Goal: Transaction & Acquisition: Purchase product/service

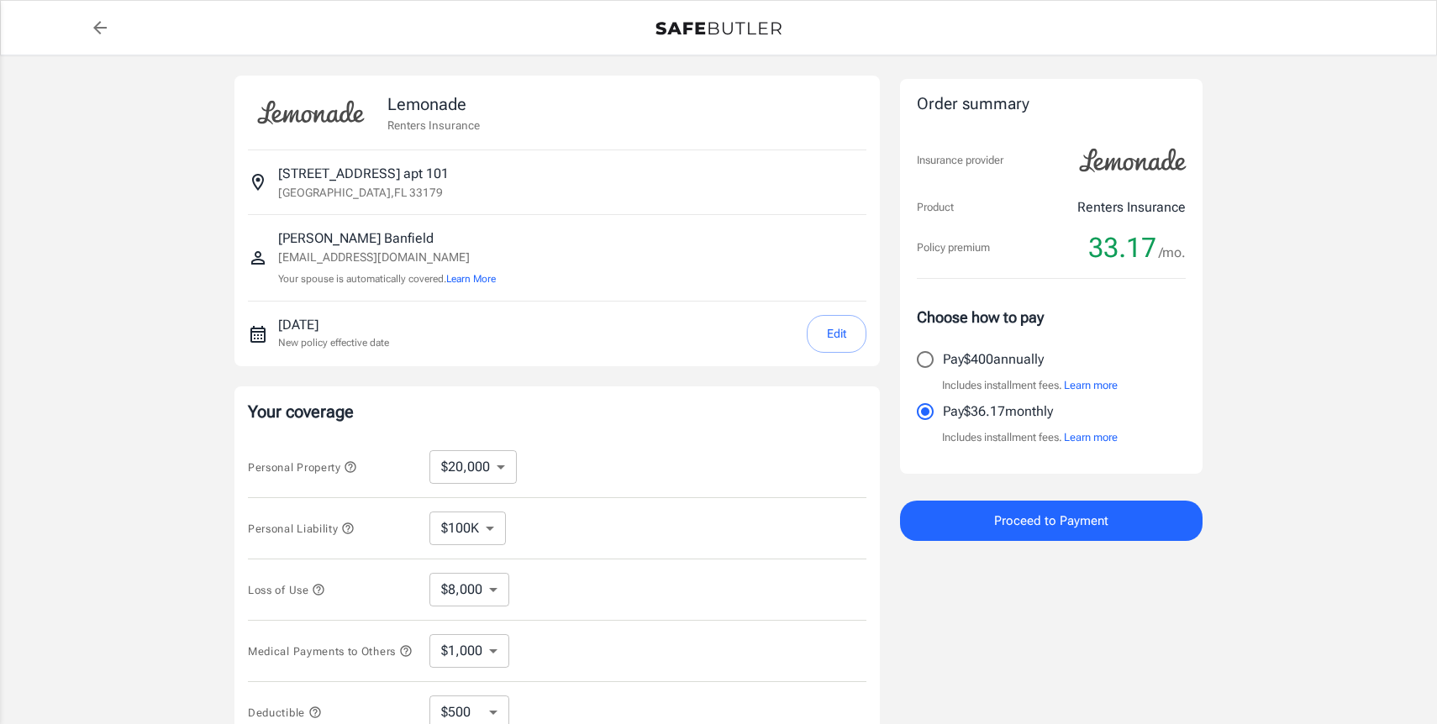
select select "20000"
select select "500"
click at [487, 462] on select "$10,000 $20,000 $30,000 $40,000 $50,000 $100K" at bounding box center [472, 467] width 87 height 34
select select "10000"
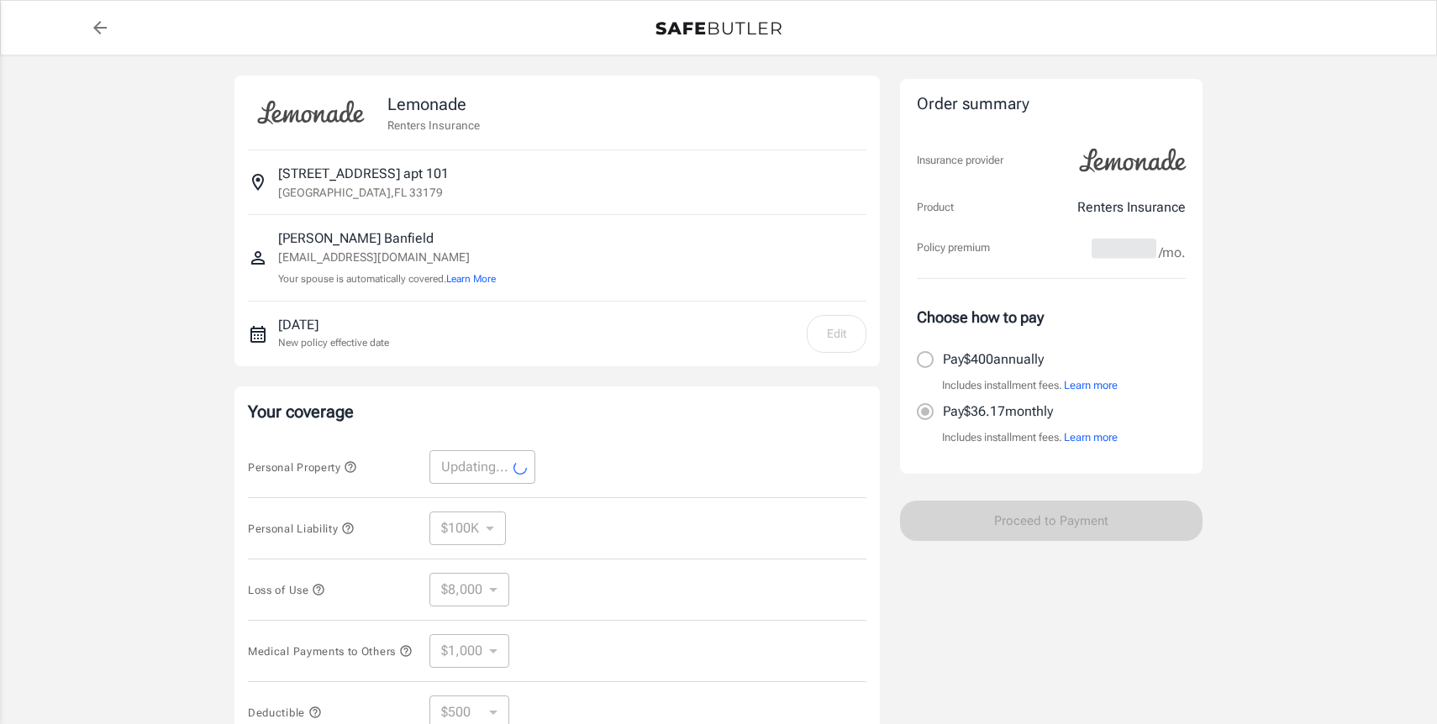
select select "10000"
select select "4000"
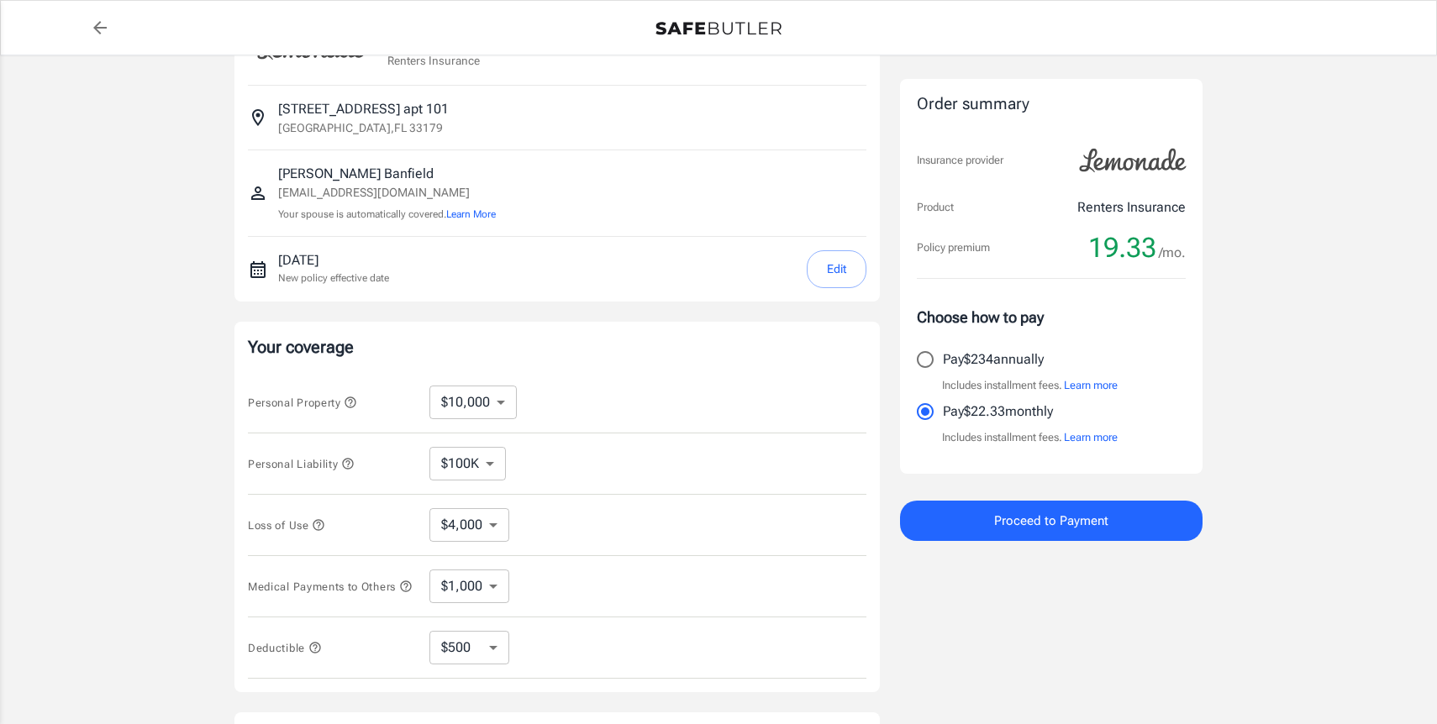
scroll to position [66, 0]
click at [485, 529] on select "$4,000" at bounding box center [469, 525] width 80 height 34
click at [429, 508] on select "$4,000" at bounding box center [469, 525] width 80 height 34
click at [482, 573] on select "$1,000 $2,000 $3,000 $4,000 $5,000" at bounding box center [469, 586] width 80 height 34
click at [476, 657] on select "$250 $500 $1,000" at bounding box center [469, 647] width 80 height 34
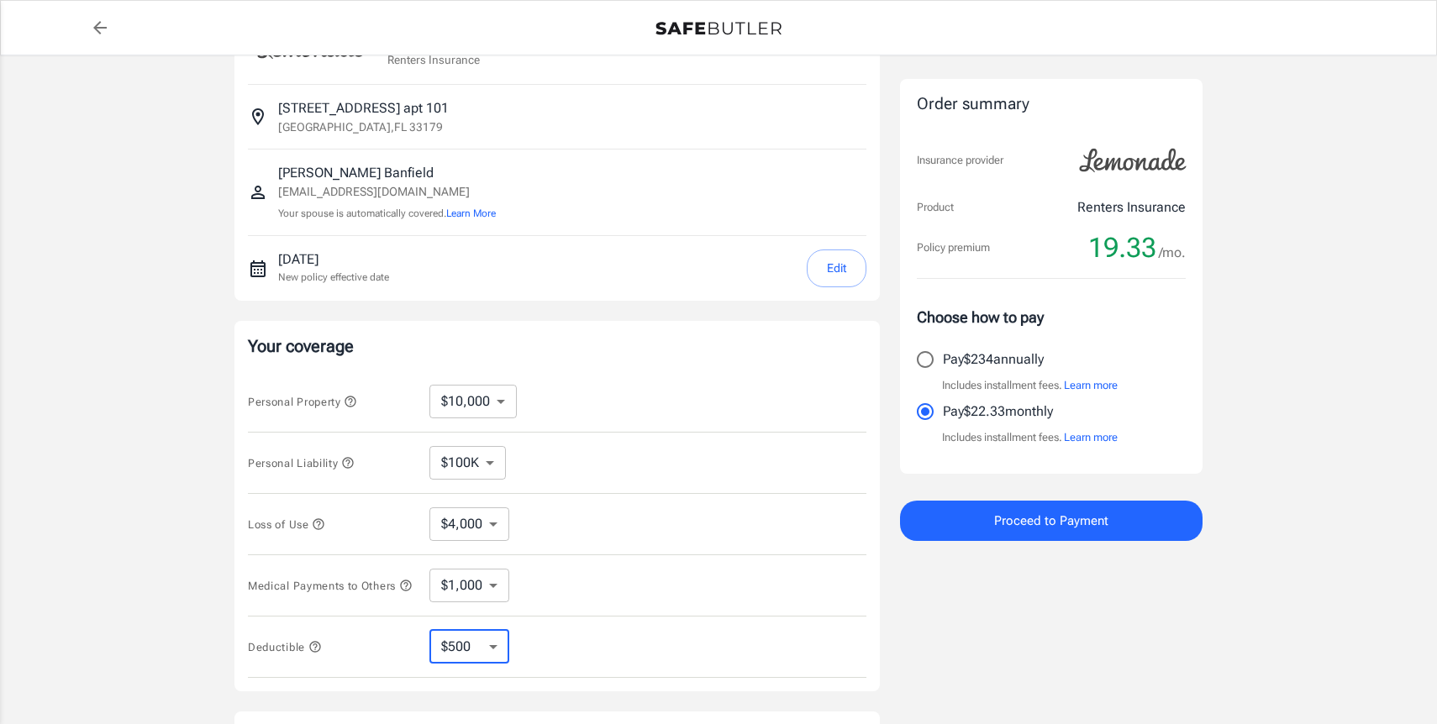
select select "1000"
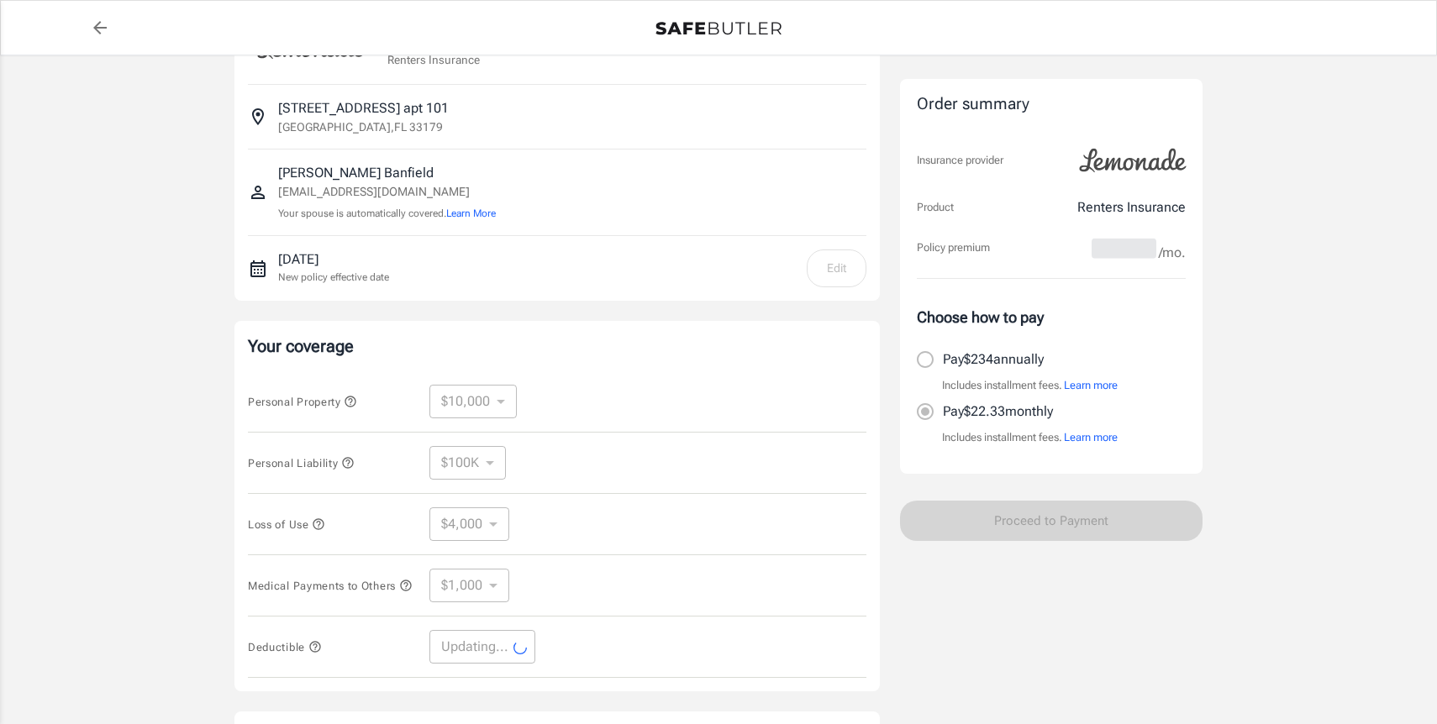
select select "1000"
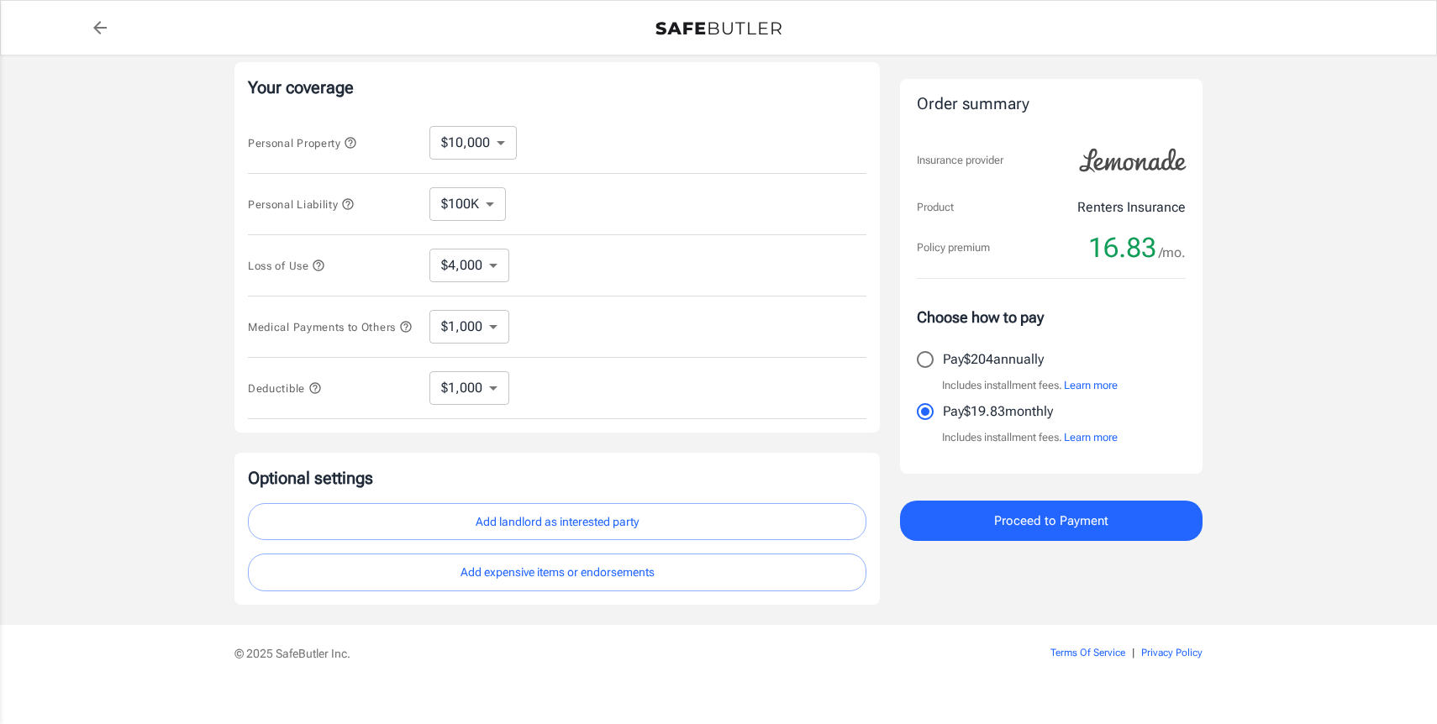
scroll to position [350, 0]
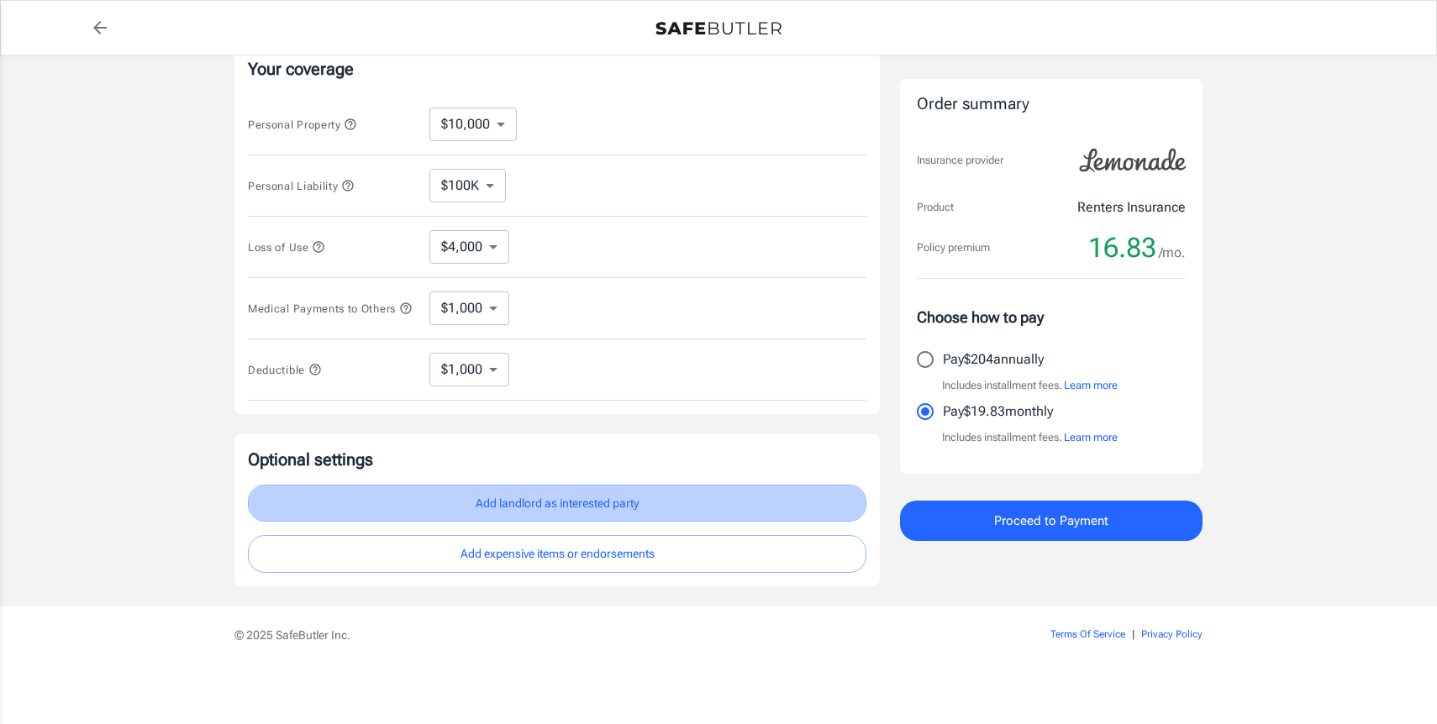
click at [571, 501] on button "Add landlord as interested party" at bounding box center [557, 504] width 618 height 38
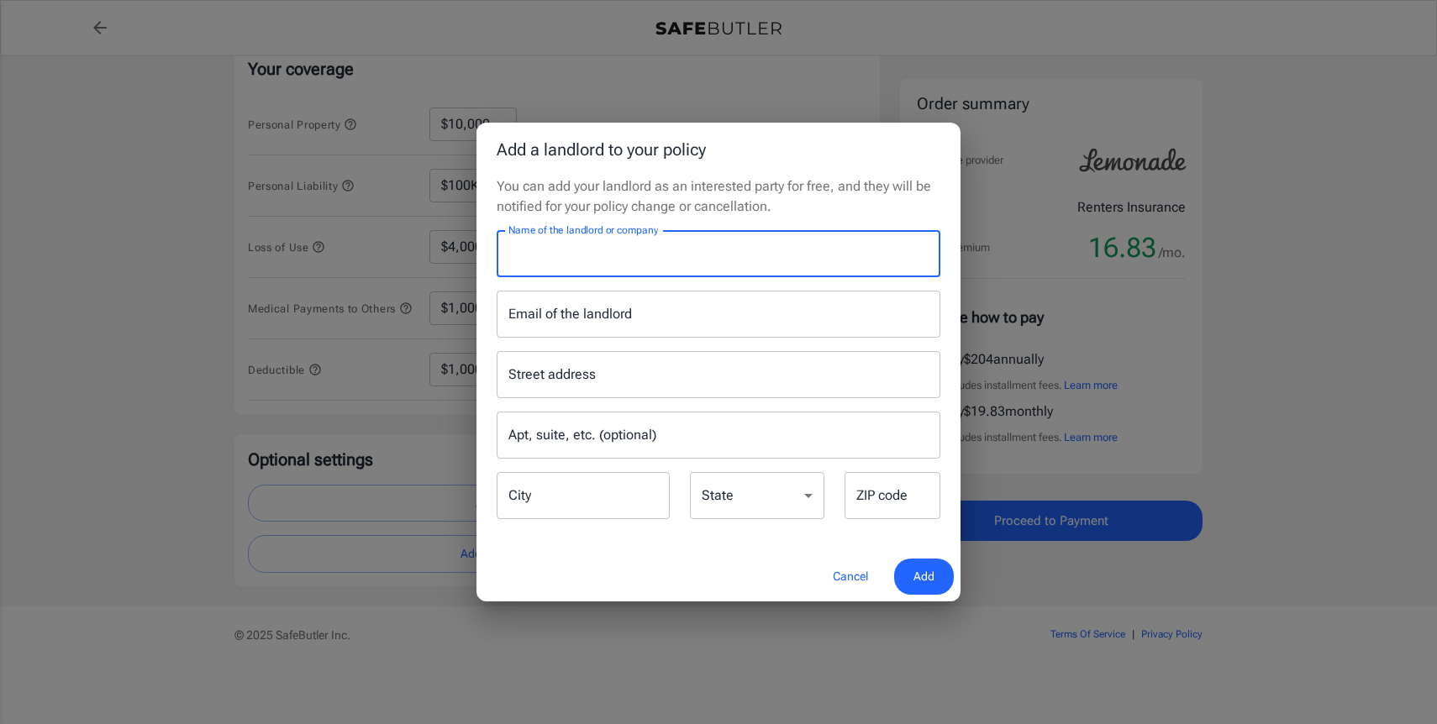
click at [619, 266] on input "Name of the landlord or company" at bounding box center [719, 253] width 444 height 47
type input "Legacy Vista Palms"
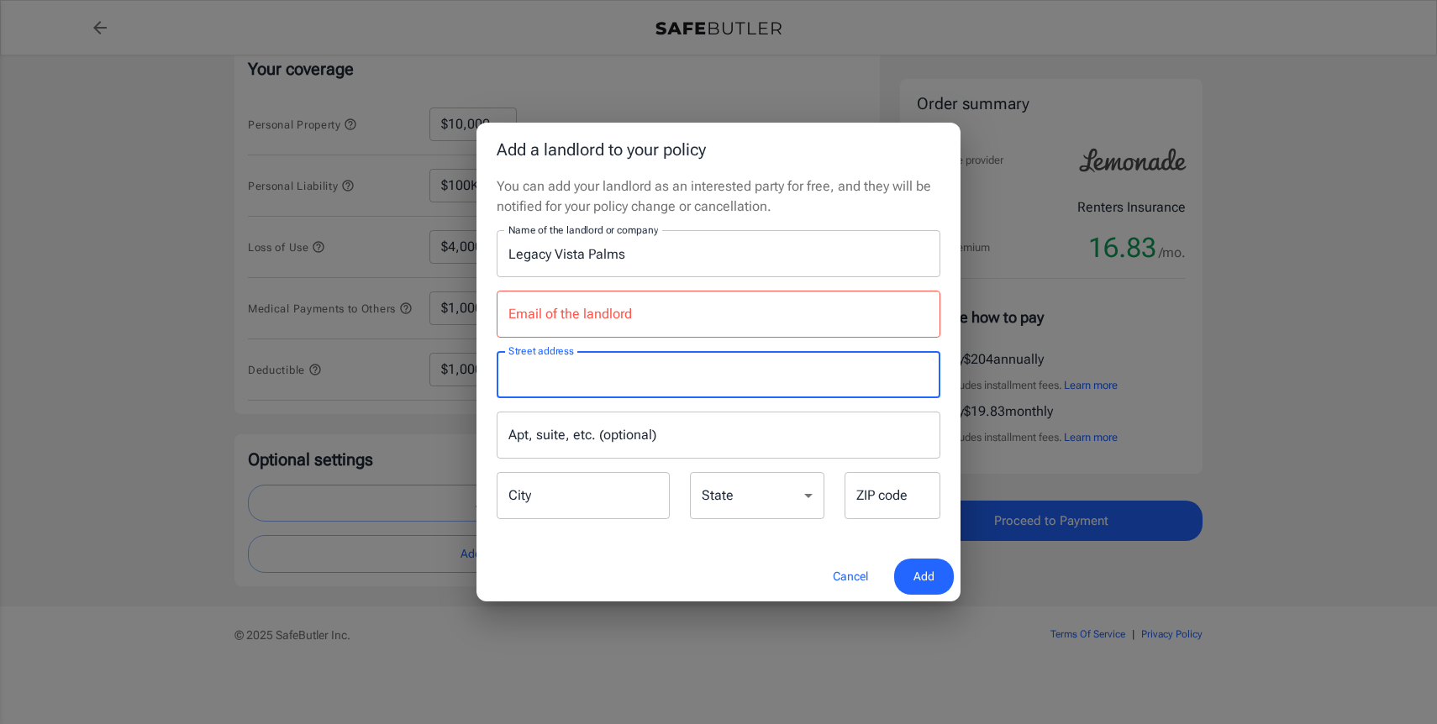
click at [592, 366] on input "Street address" at bounding box center [718, 375] width 429 height 32
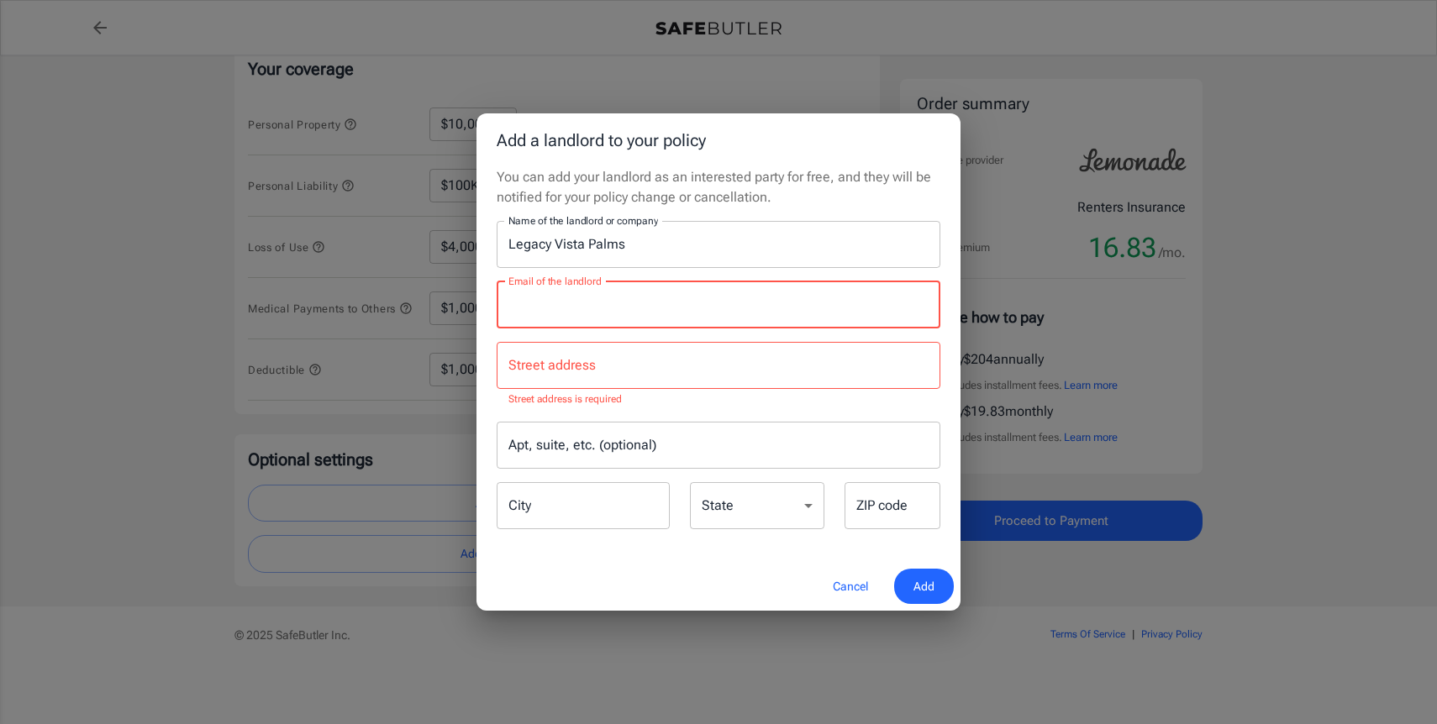
click at [583, 302] on input "Email of the landlord" at bounding box center [719, 304] width 444 height 47
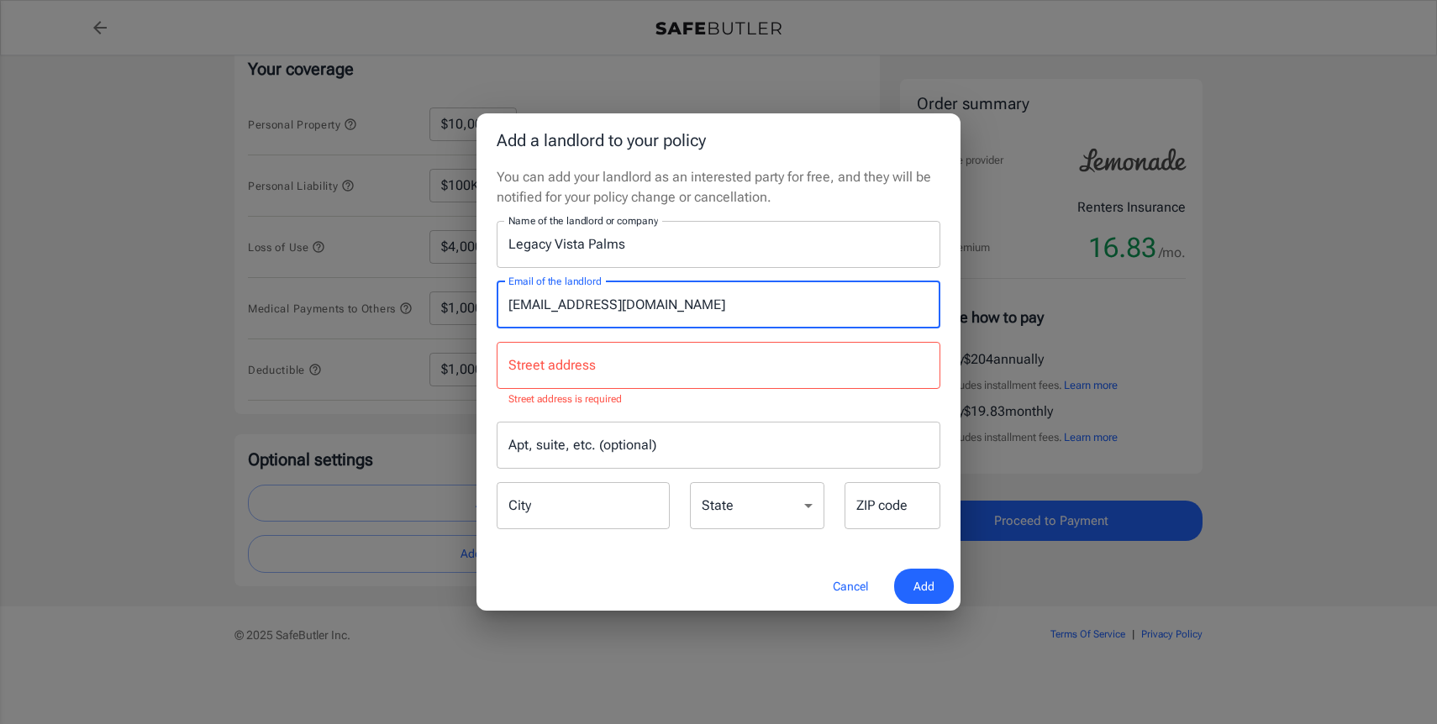
type input "[EMAIL_ADDRESS][DOMAIN_NAME]"
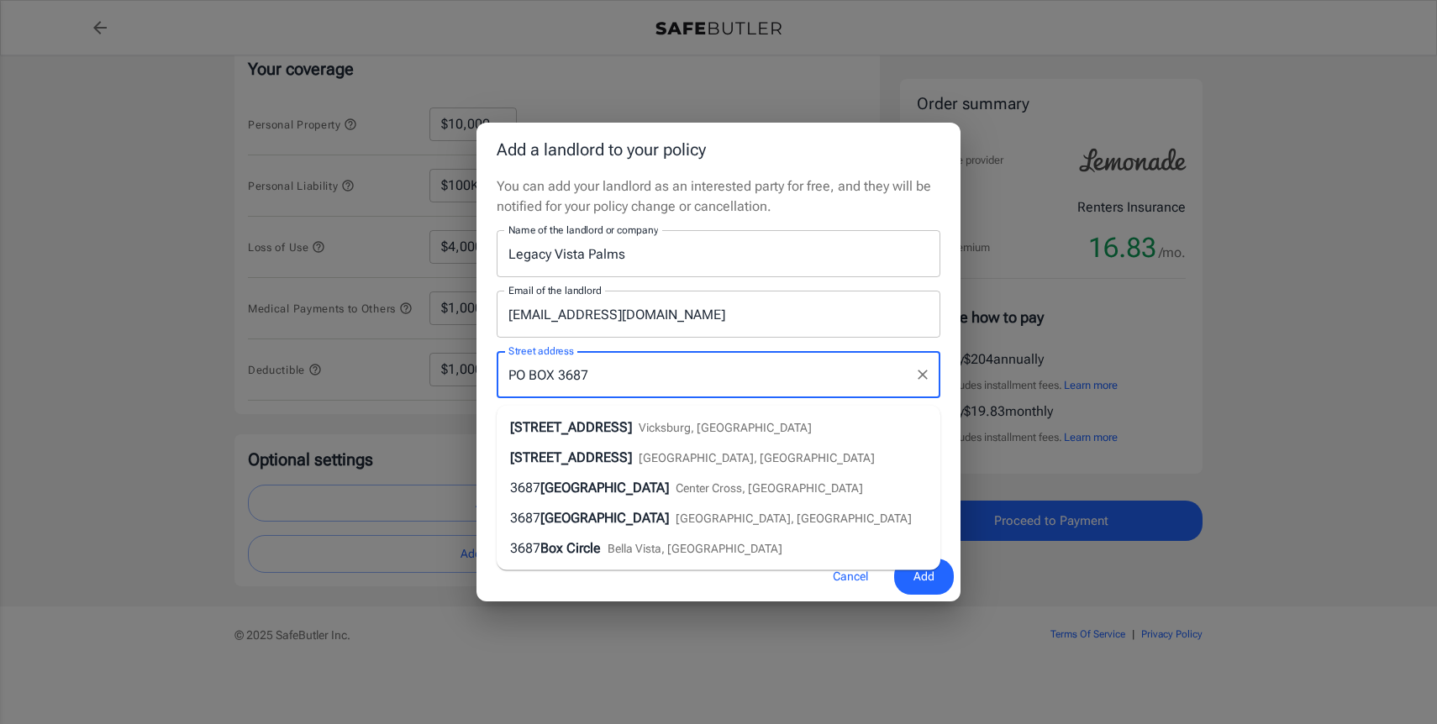
type input "PO BOX 3687"
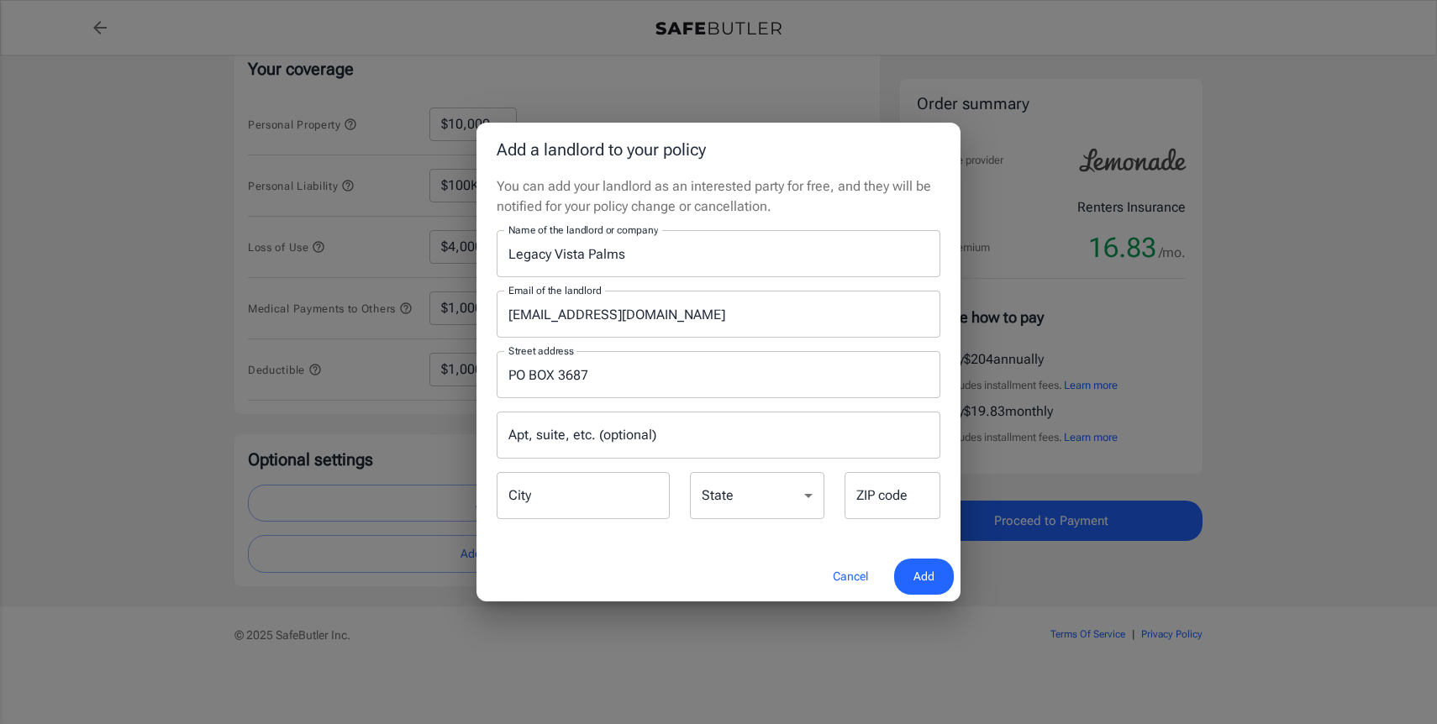
click at [492, 344] on div "Street address [GEOGRAPHIC_DATA] address Apt, suite, etc. (optional) Apt, suite…" at bounding box center [719, 430] width 464 height 184
click at [560, 494] on input "City" at bounding box center [583, 495] width 173 height 47
type input "Coppell"
select select "[GEOGRAPHIC_DATA]"
click at [690, 472] on select "[US_STATE] [US_STATE] [US_STATE] [US_STATE] [US_STATE] [US_STATE] [US_STATE] [U…" at bounding box center [757, 495] width 134 height 47
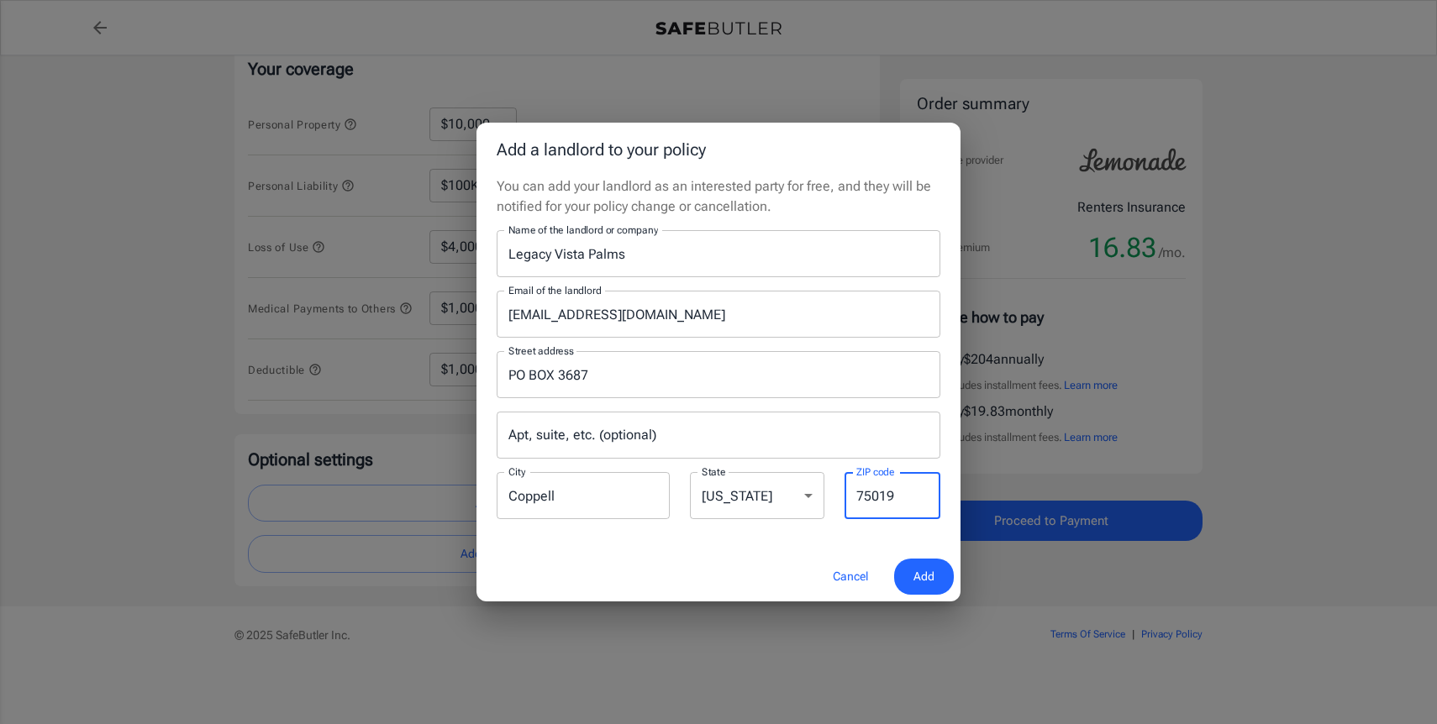
type input "75019"
click at [910, 571] on button "Add" at bounding box center [924, 577] width 60 height 36
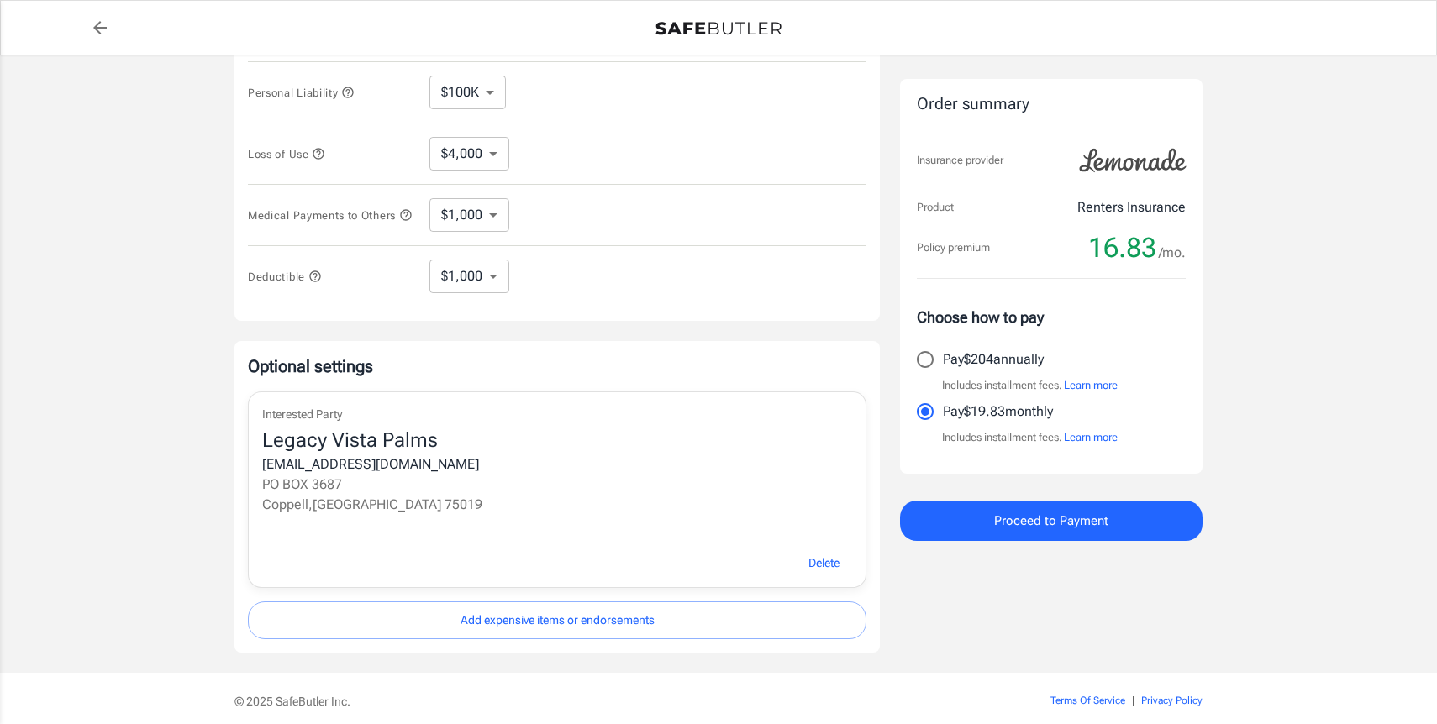
scroll to position [509, 0]
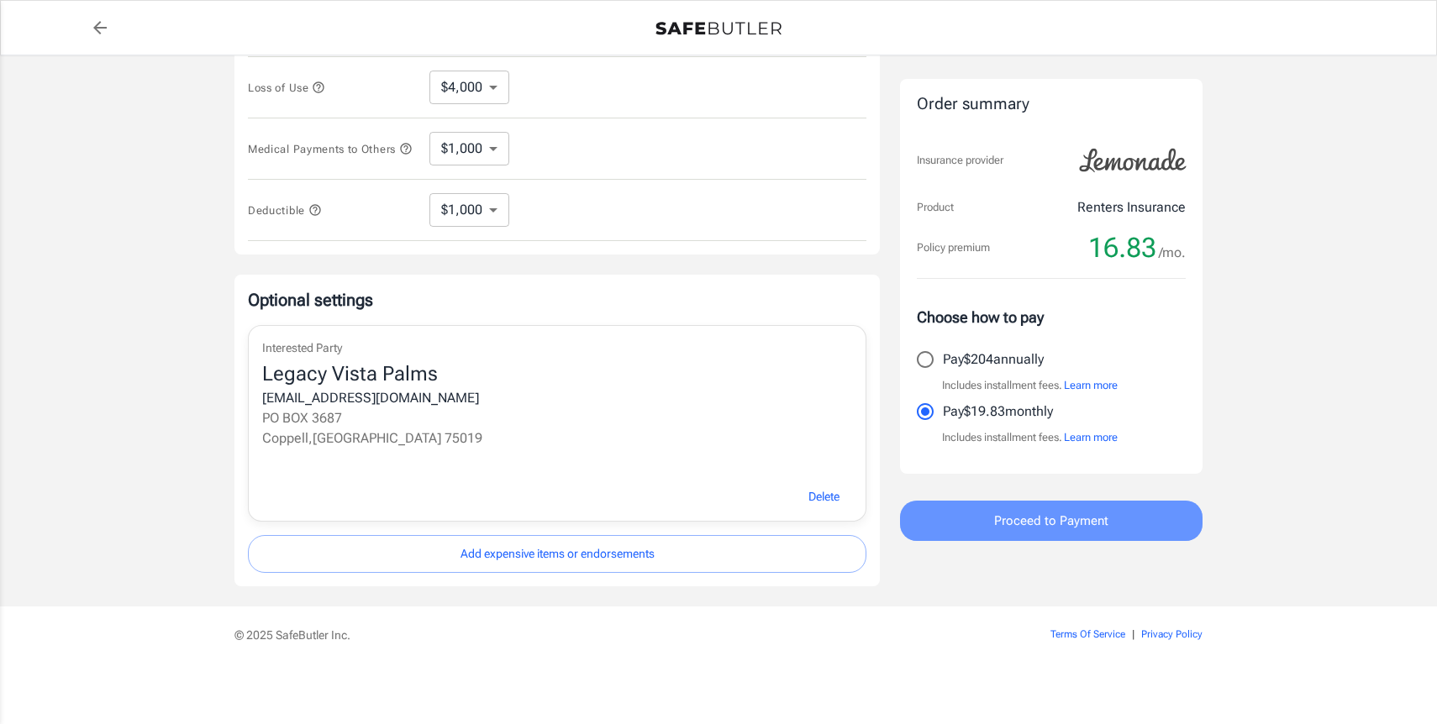
click at [965, 510] on button "Proceed to Payment" at bounding box center [1051, 521] width 302 height 40
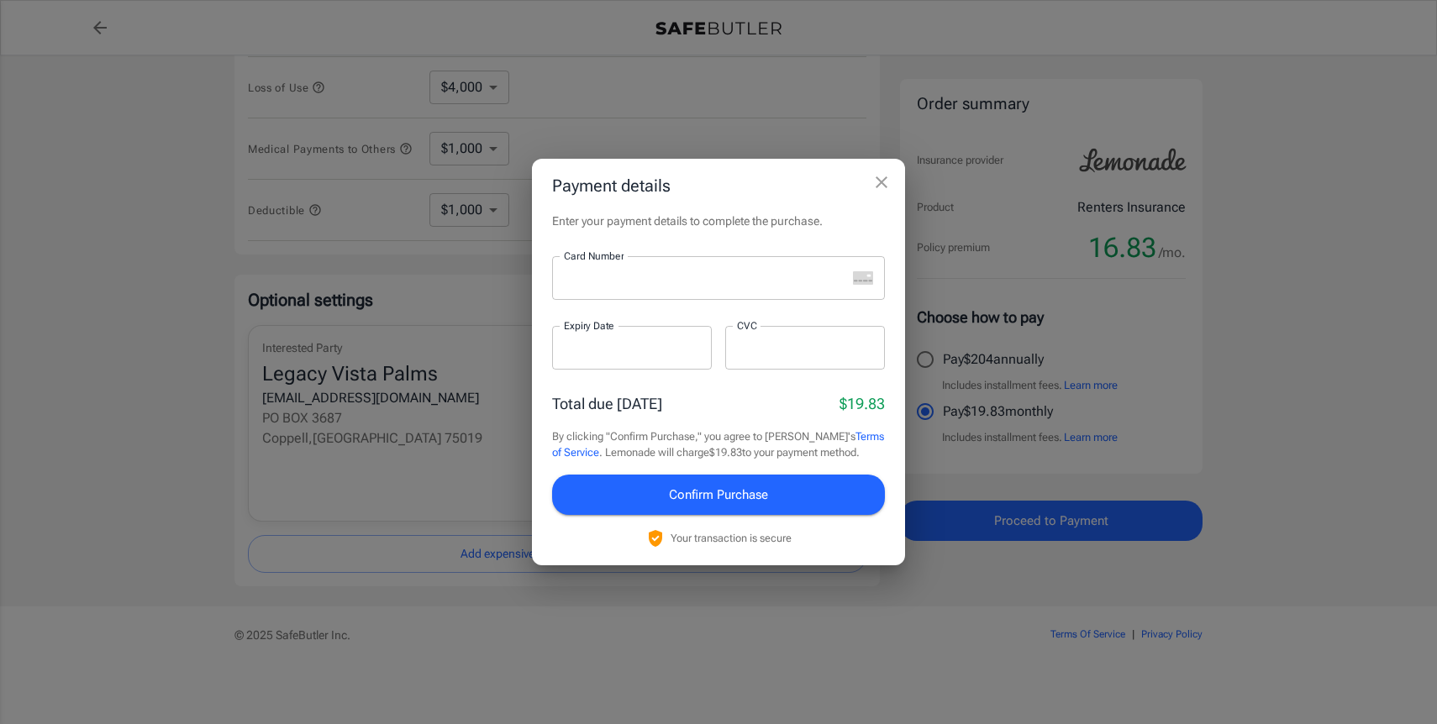
click at [692, 263] on div at bounding box center [699, 278] width 294 height 44
click at [574, 358] on div at bounding box center [632, 348] width 160 height 44
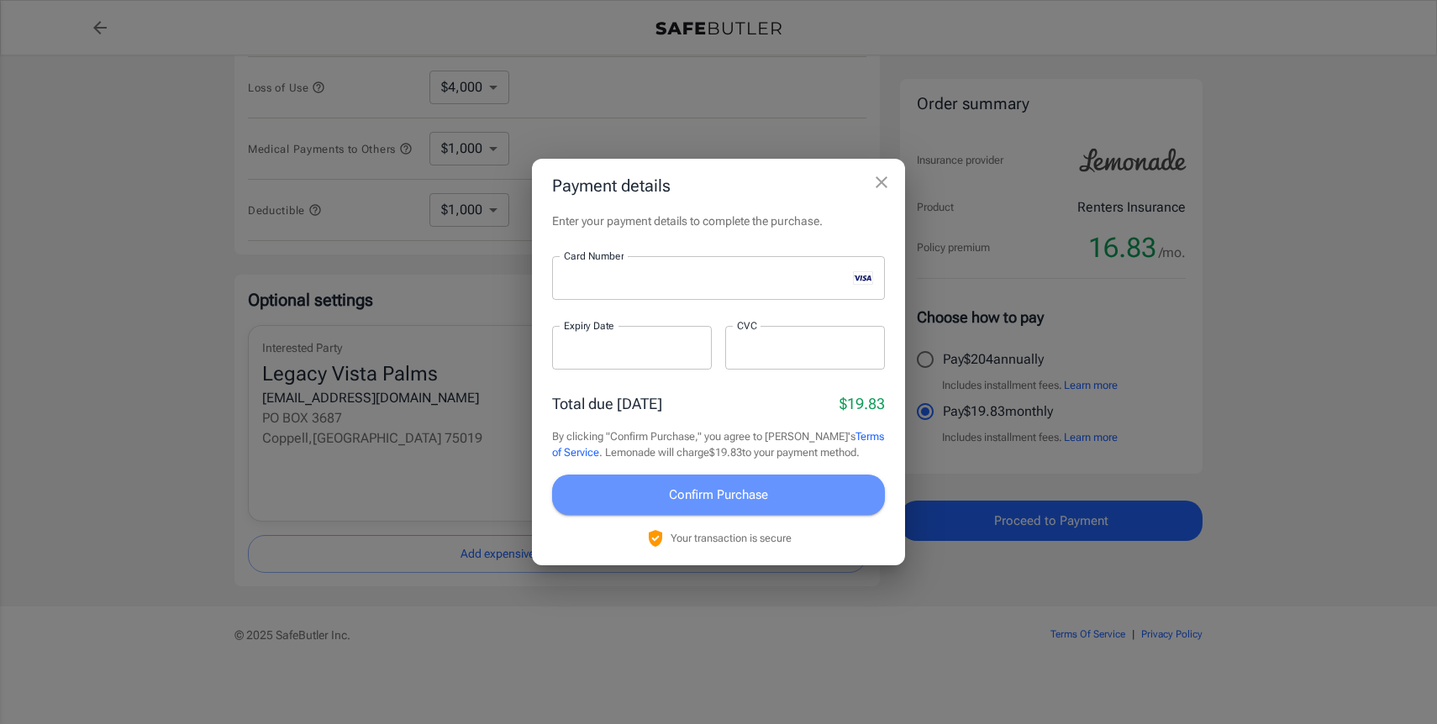
click at [678, 489] on span "Confirm Purchase" at bounding box center [718, 495] width 99 height 22
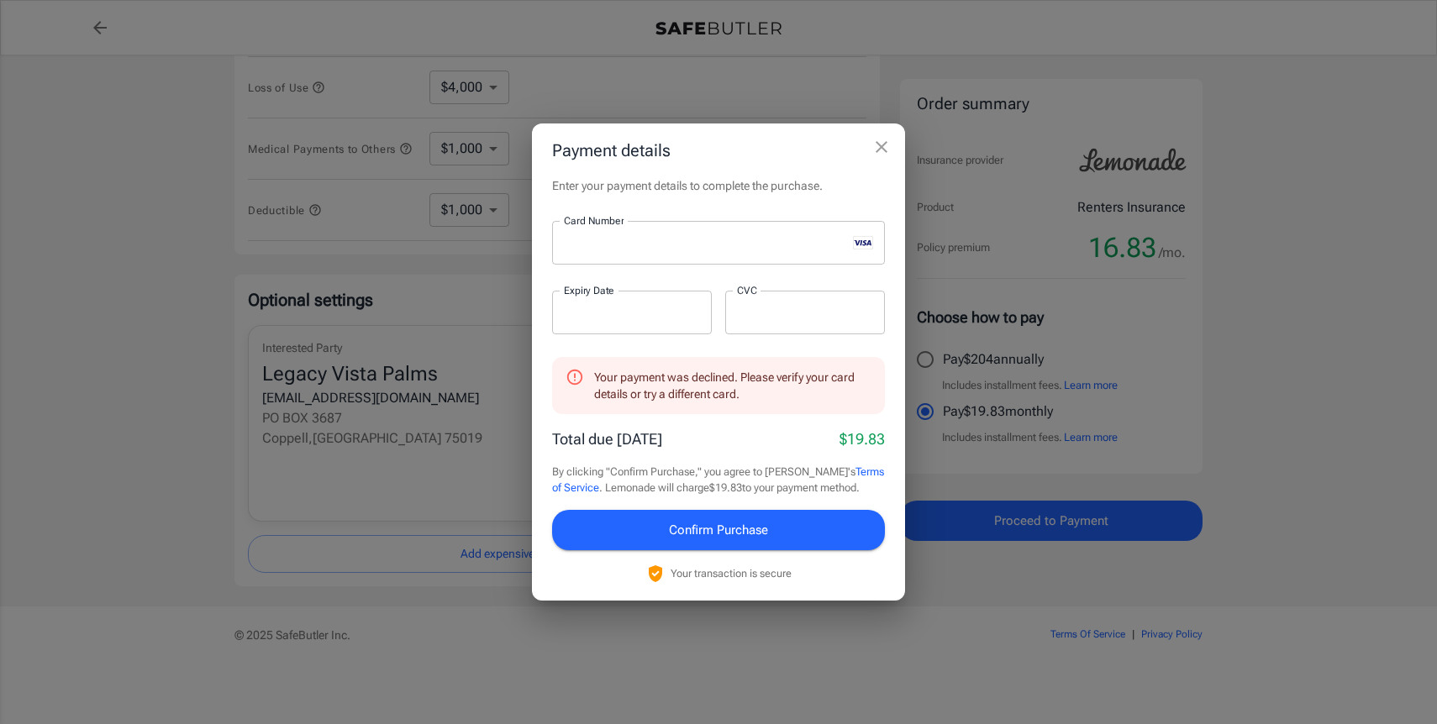
click at [686, 529] on span "Confirm Purchase" at bounding box center [718, 530] width 99 height 22
